Goal: Book appointment/travel/reservation

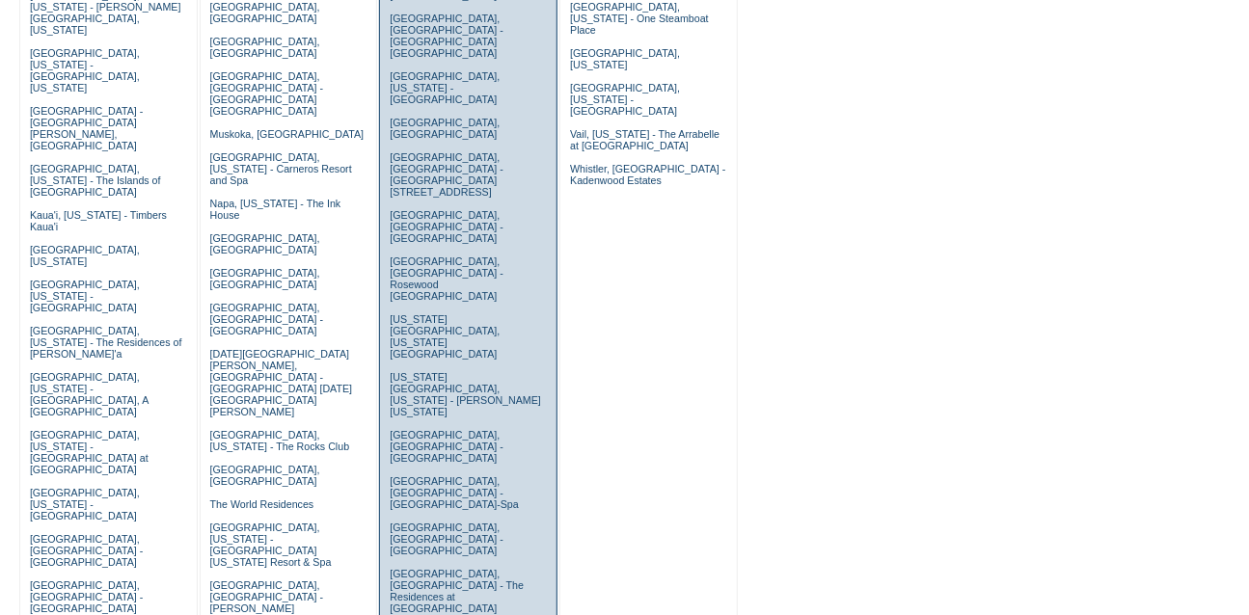
scroll to position [574, 0]
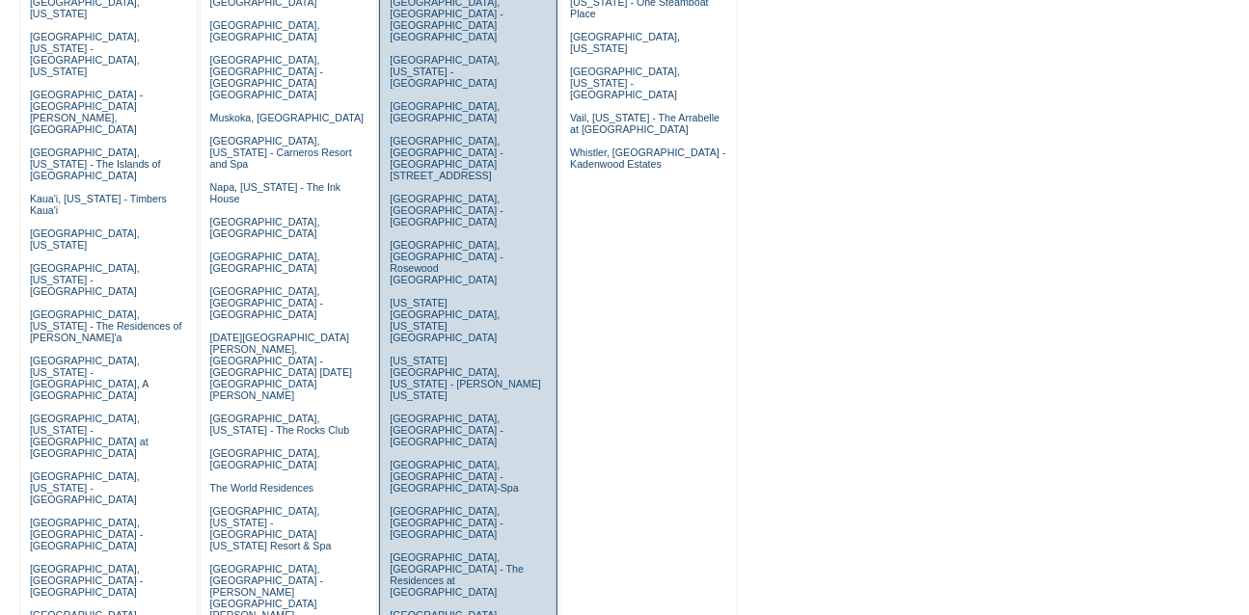
click at [453, 407] on td "Barcelona, Spain - Casa Oller Charleston, South Carolina - 71 Wentworth, Charle…" at bounding box center [468, 331] width 167 height 1283
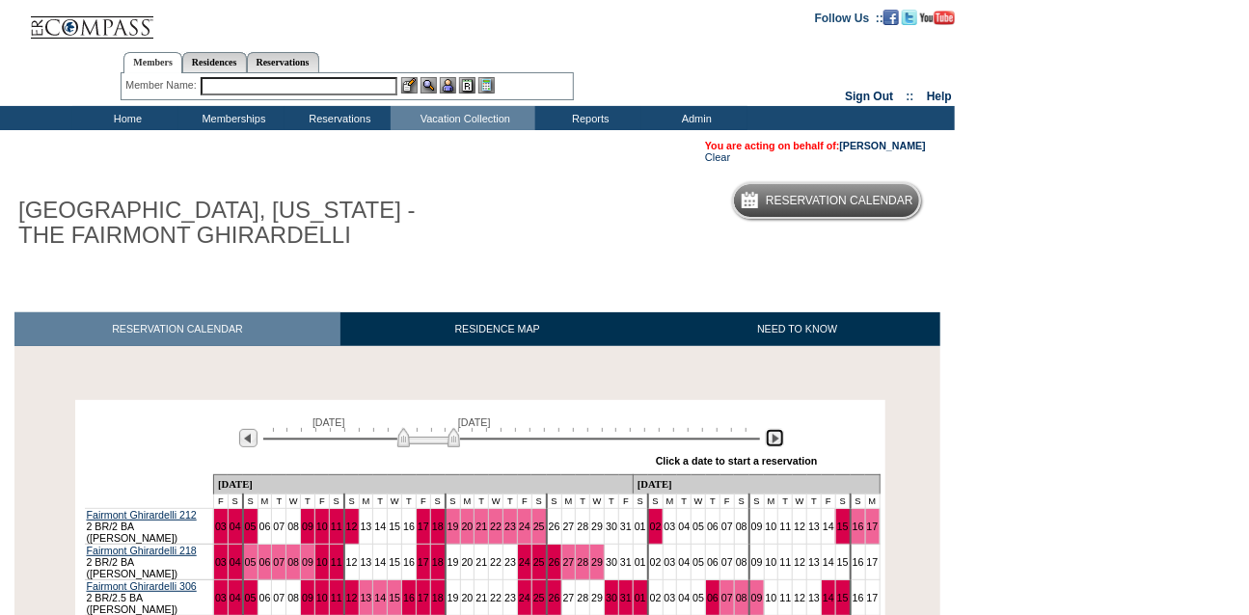
click at [775, 440] on img at bounding box center [775, 438] width 18 height 18
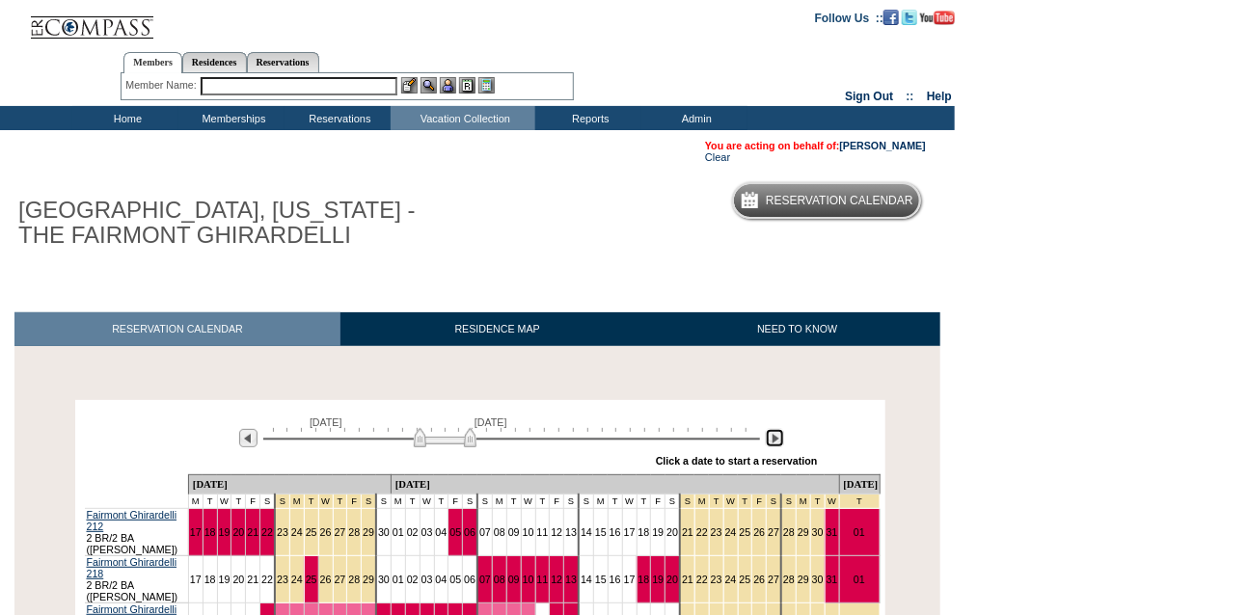
click at [775, 440] on img at bounding box center [775, 438] width 18 height 18
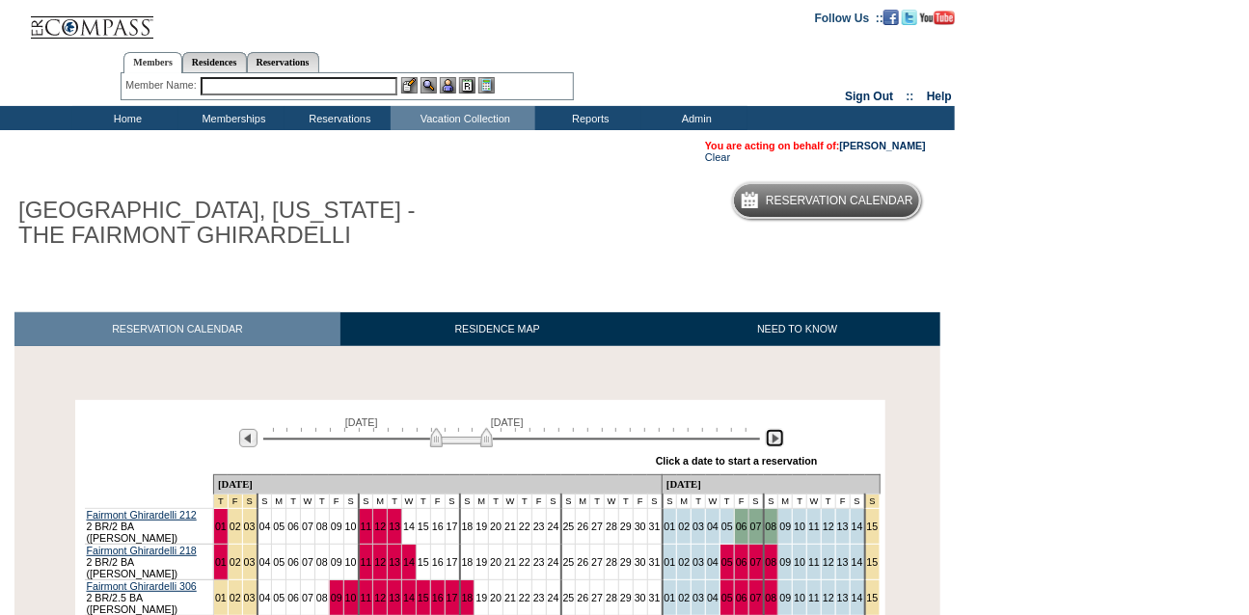
click at [775, 440] on img at bounding box center [775, 438] width 18 height 18
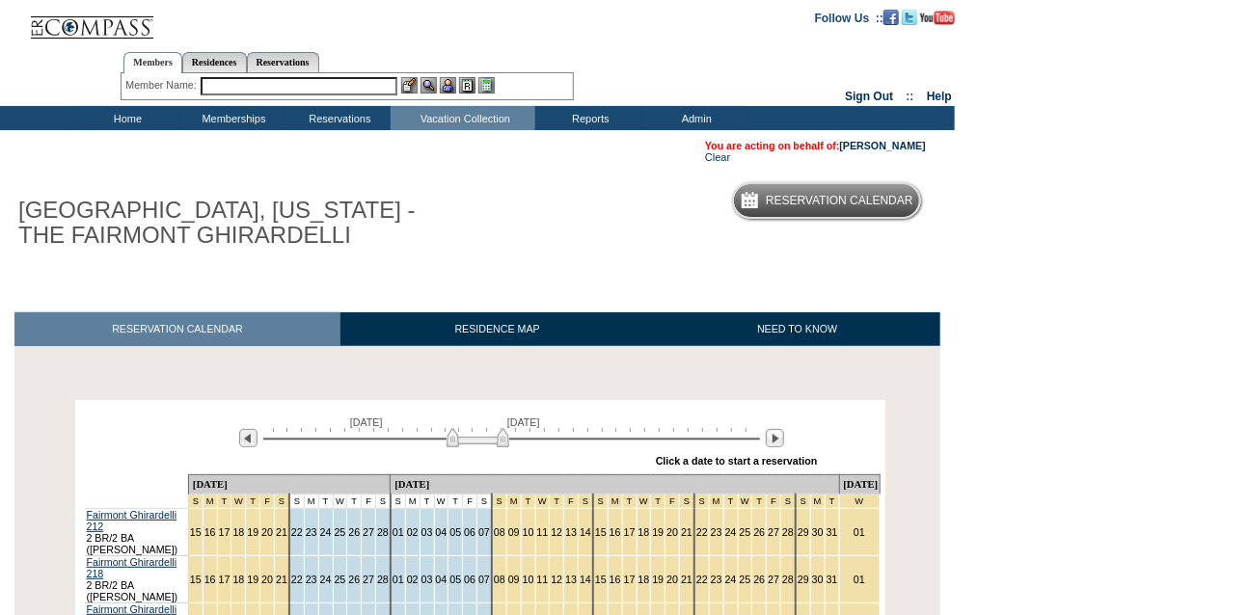
click at [780, 455] on div "» Apply these dates to all the calendars on this page Click a date to start a r…" at bounding box center [528, 461] width 579 height 25
click at [778, 448] on img at bounding box center [775, 438] width 18 height 18
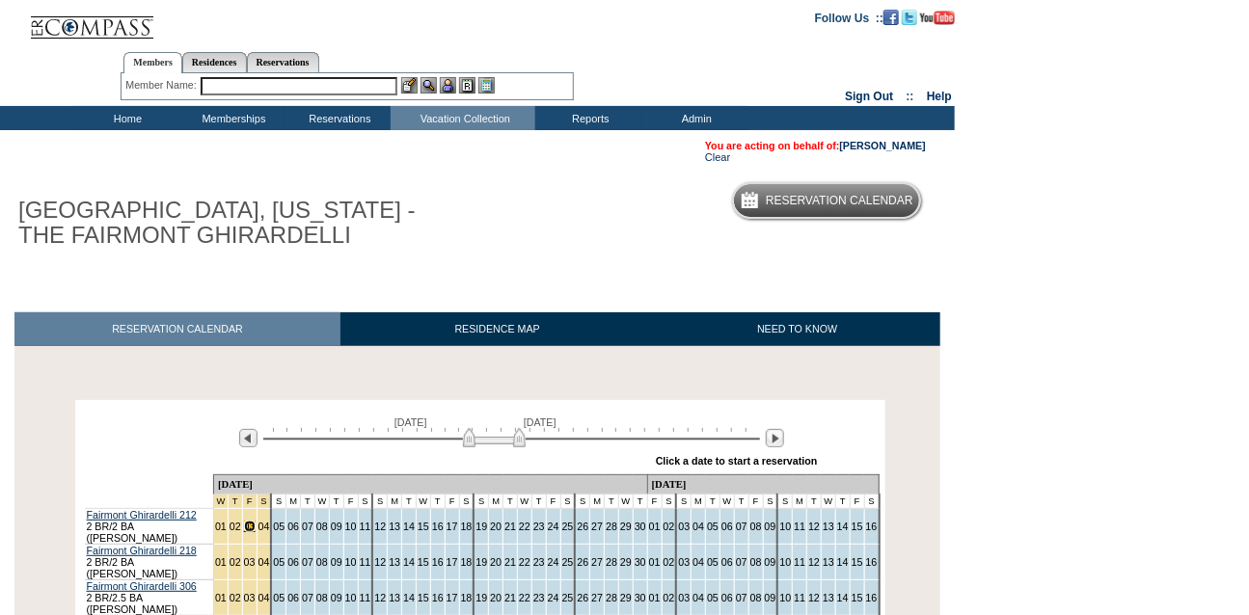
click at [256, 531] on link "03" at bounding box center [250, 527] width 12 height 12
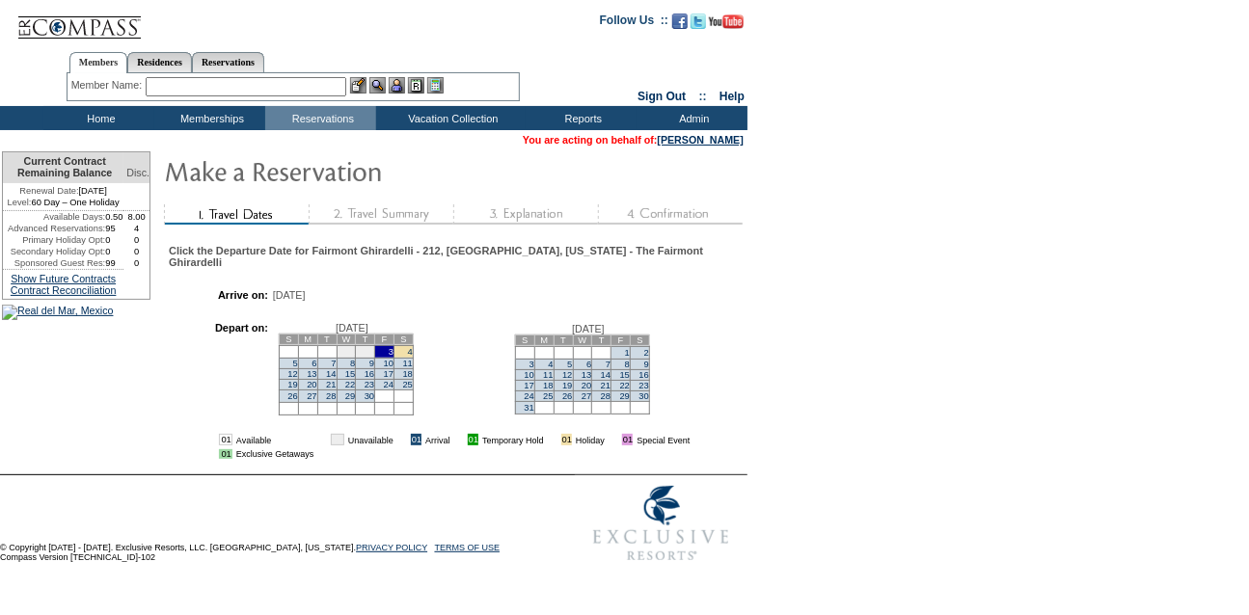
click at [298, 368] on td "5" at bounding box center [288, 363] width 19 height 11
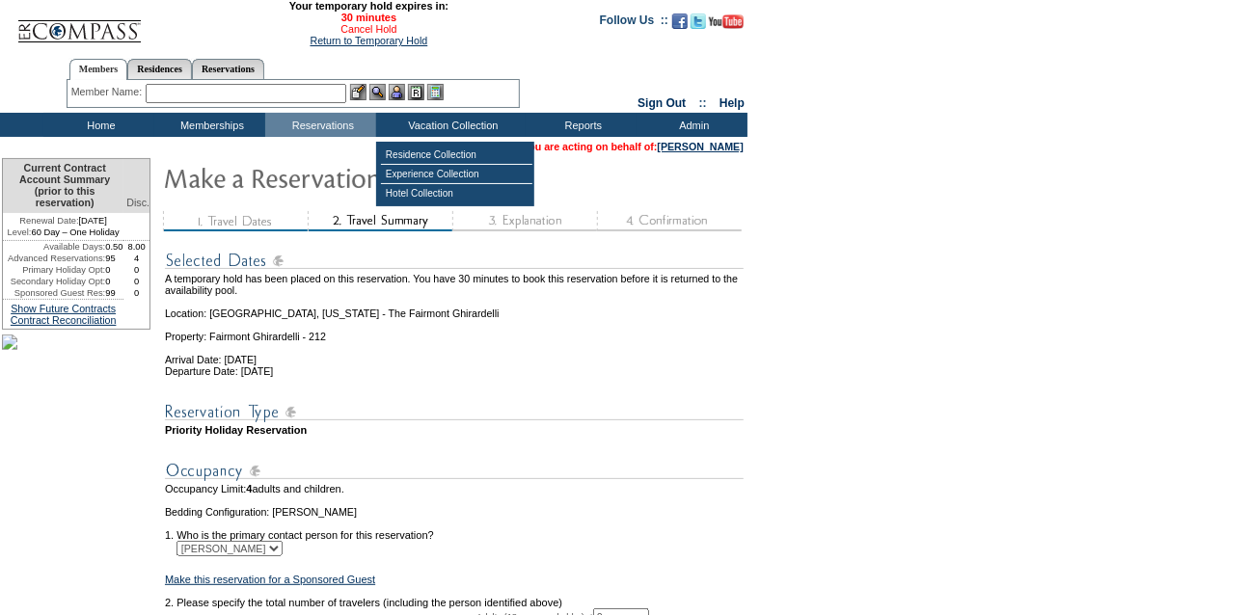
click at [377, 26] on link "Cancel Hold" at bounding box center [368, 29] width 56 height 12
